Goal: Navigation & Orientation: Find specific page/section

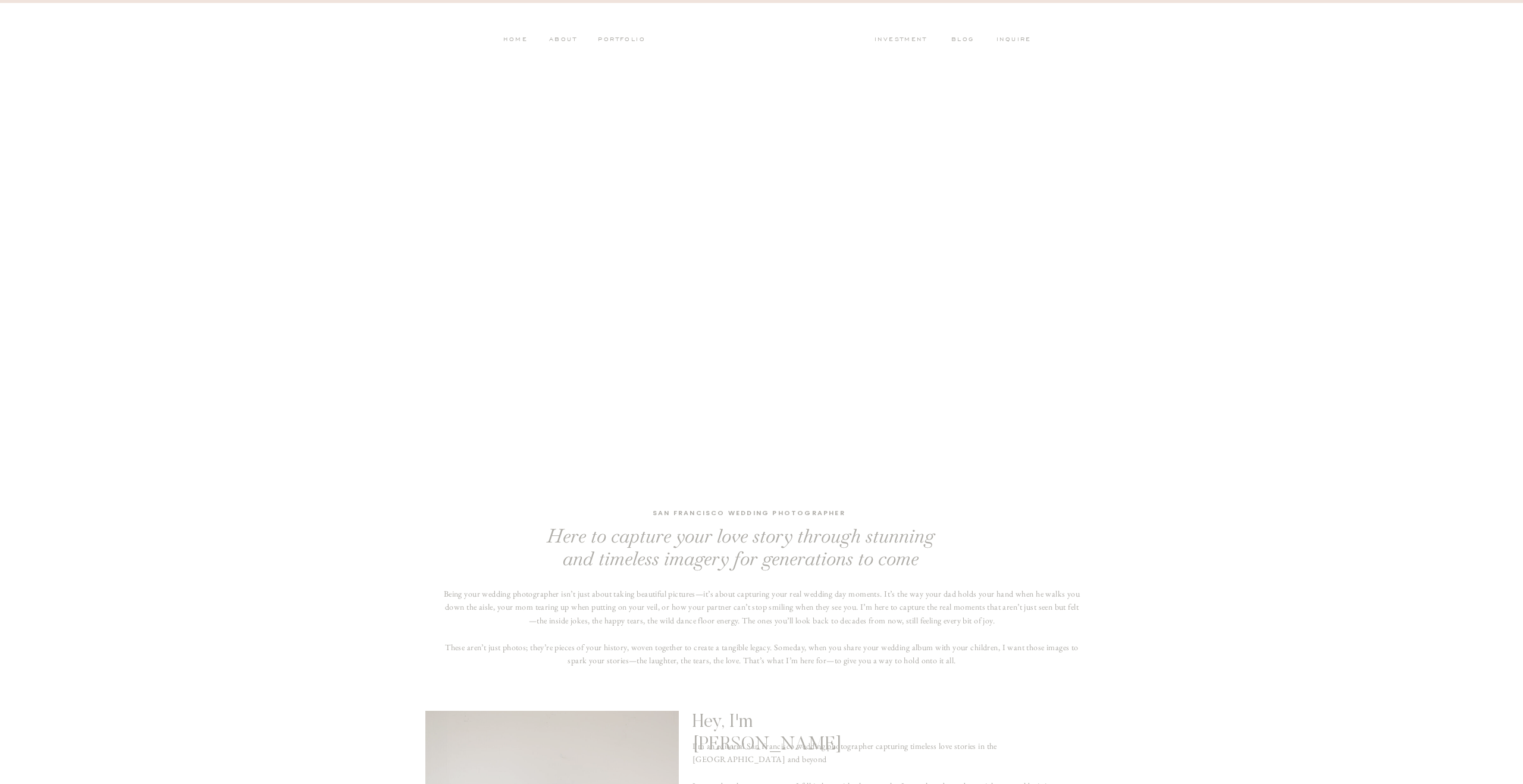
scroll to position [614, 0]
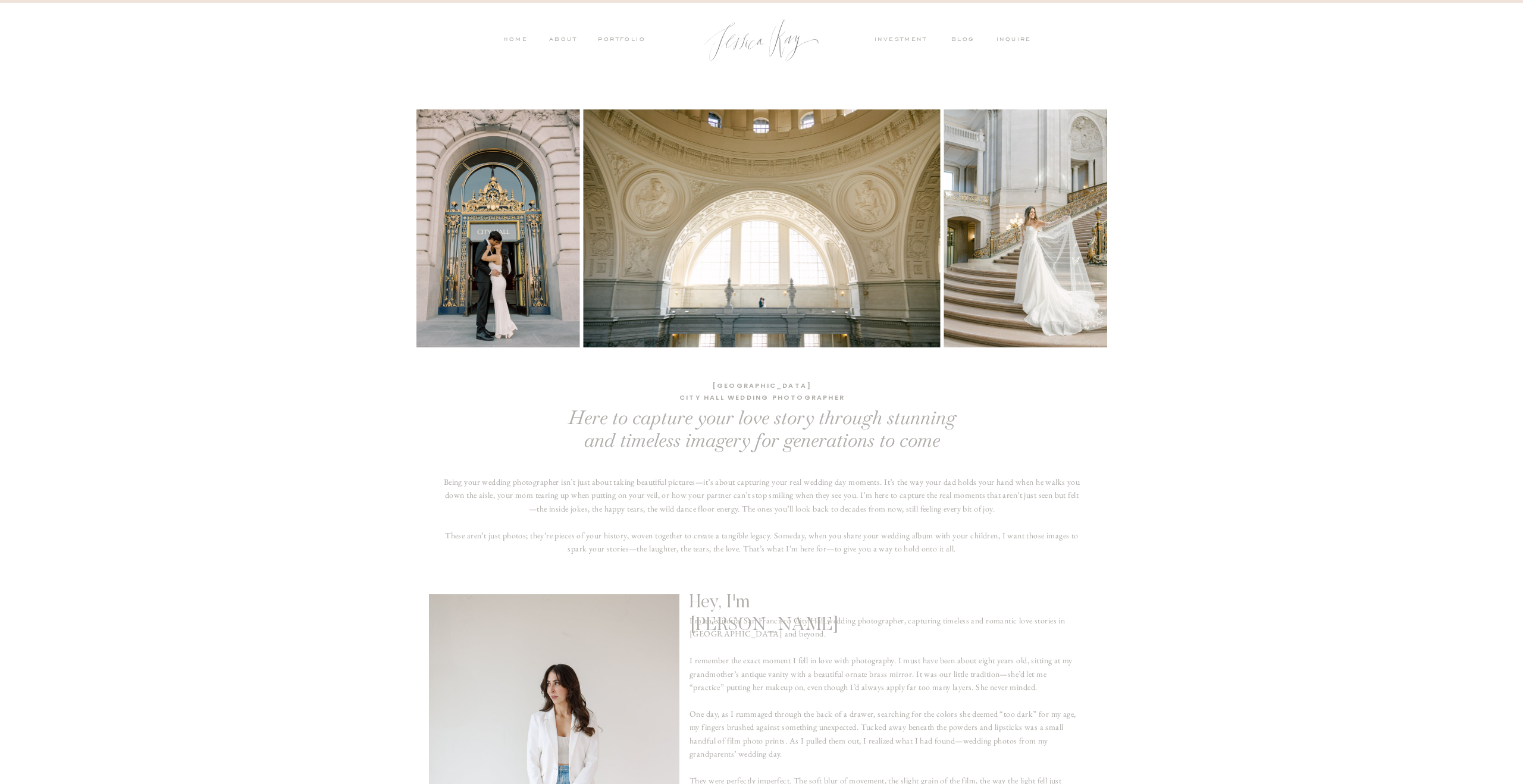
click at [776, 40] on div at bounding box center [761, 40] width 131 height 60
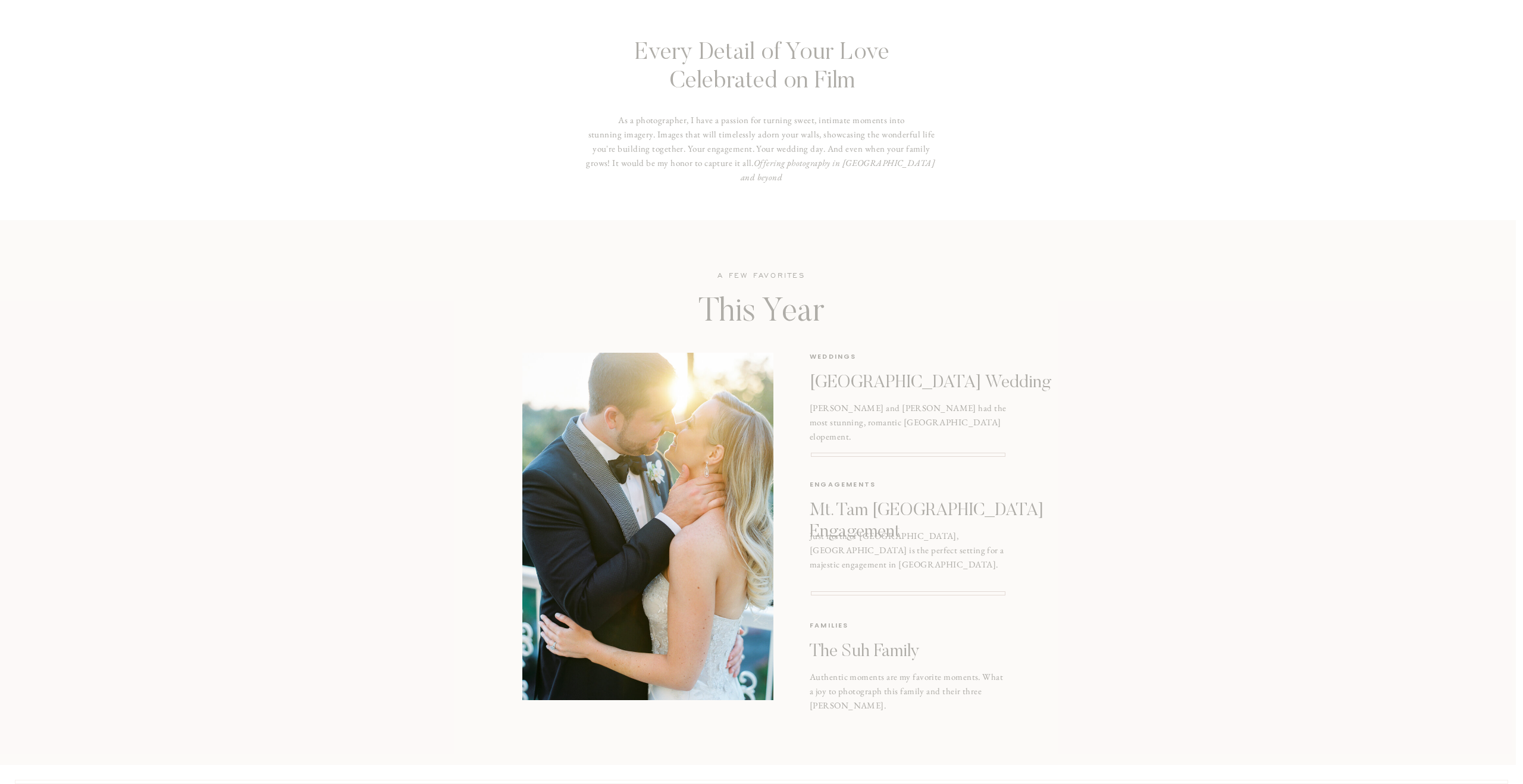
scroll to position [1277, 0]
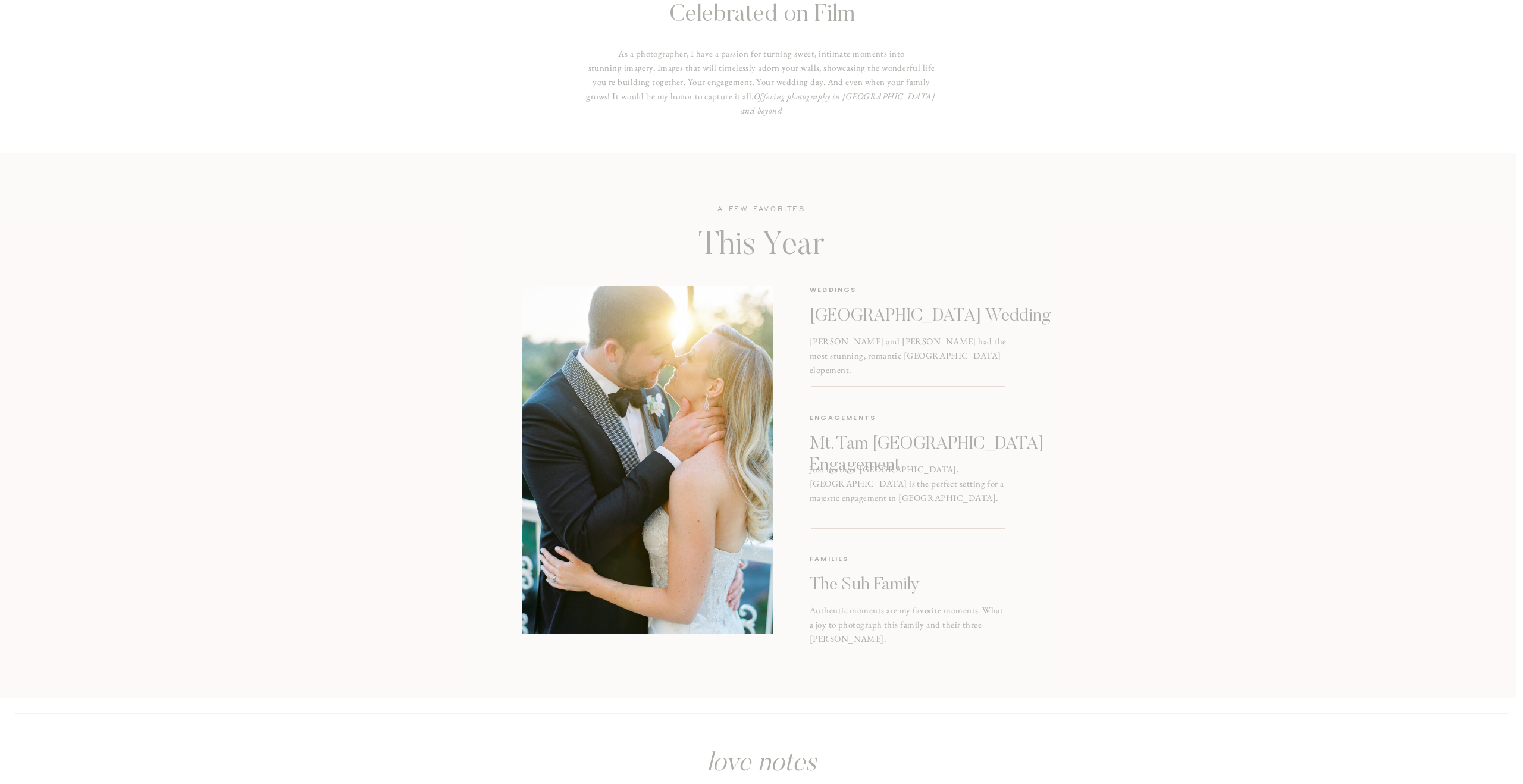
click at [827, 313] on p "[GEOGRAPHIC_DATA] Wedding" at bounding box center [941, 316] width 262 height 22
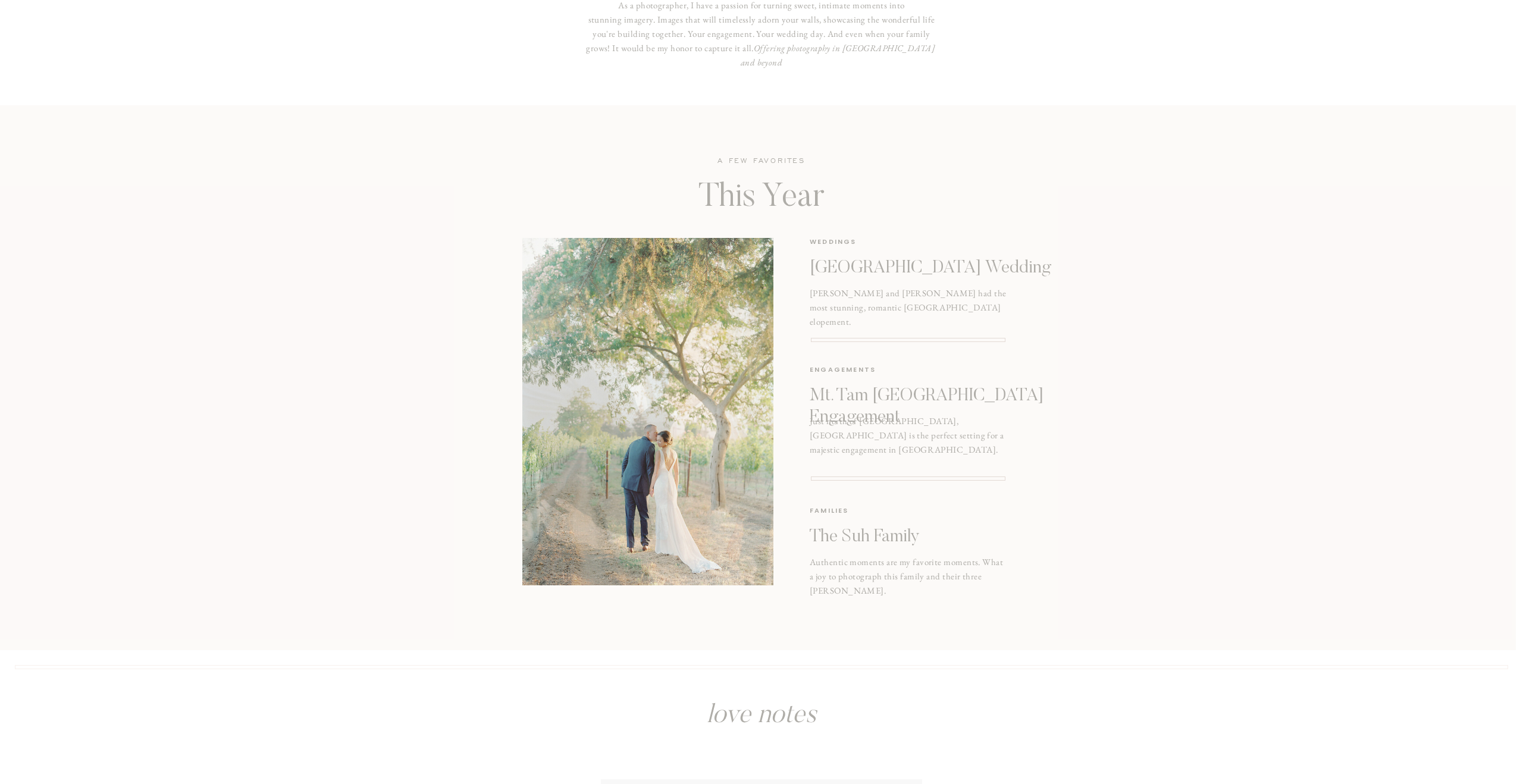
scroll to position [1244, 0]
